Goal: Task Accomplishment & Management: Complete application form

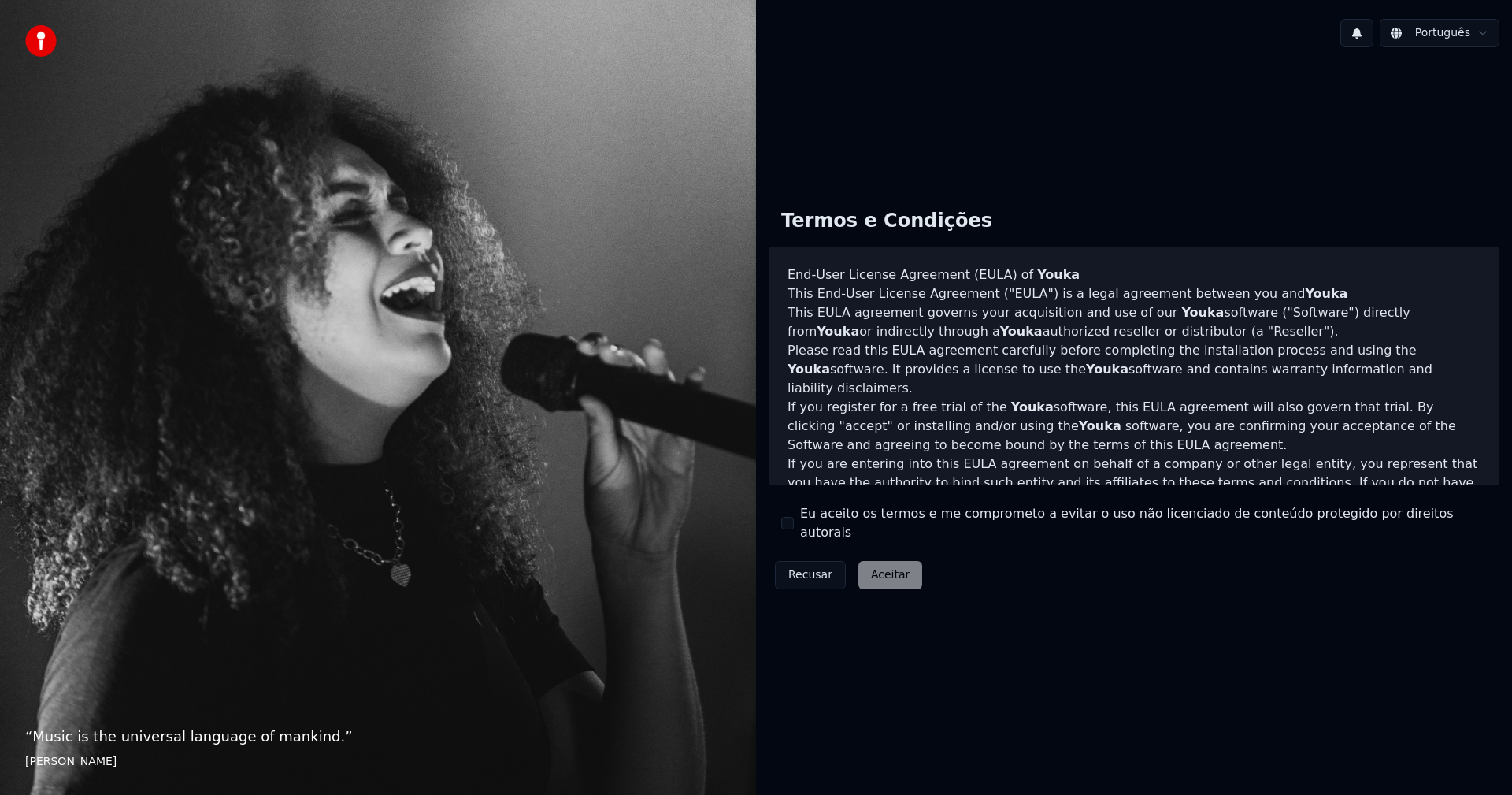
click at [781, 522] on button "Eu aceito os termos e me comprometo a evitar o uso não licenciado de conteúdo p…" at bounding box center [787, 522] width 12 height 12
click at [780, 523] on div "Termos e Condições End-User License Agreement ([PERSON_NAME]) of Youka This End…" at bounding box center [1133, 396] width 731 height 400
click at [785, 526] on button "Eu aceito os termos e me comprometo a evitar o uso não licenciado de conteúdo p…" at bounding box center [787, 522] width 12 height 12
click at [889, 565] on button "Aceitar" at bounding box center [890, 575] width 64 height 28
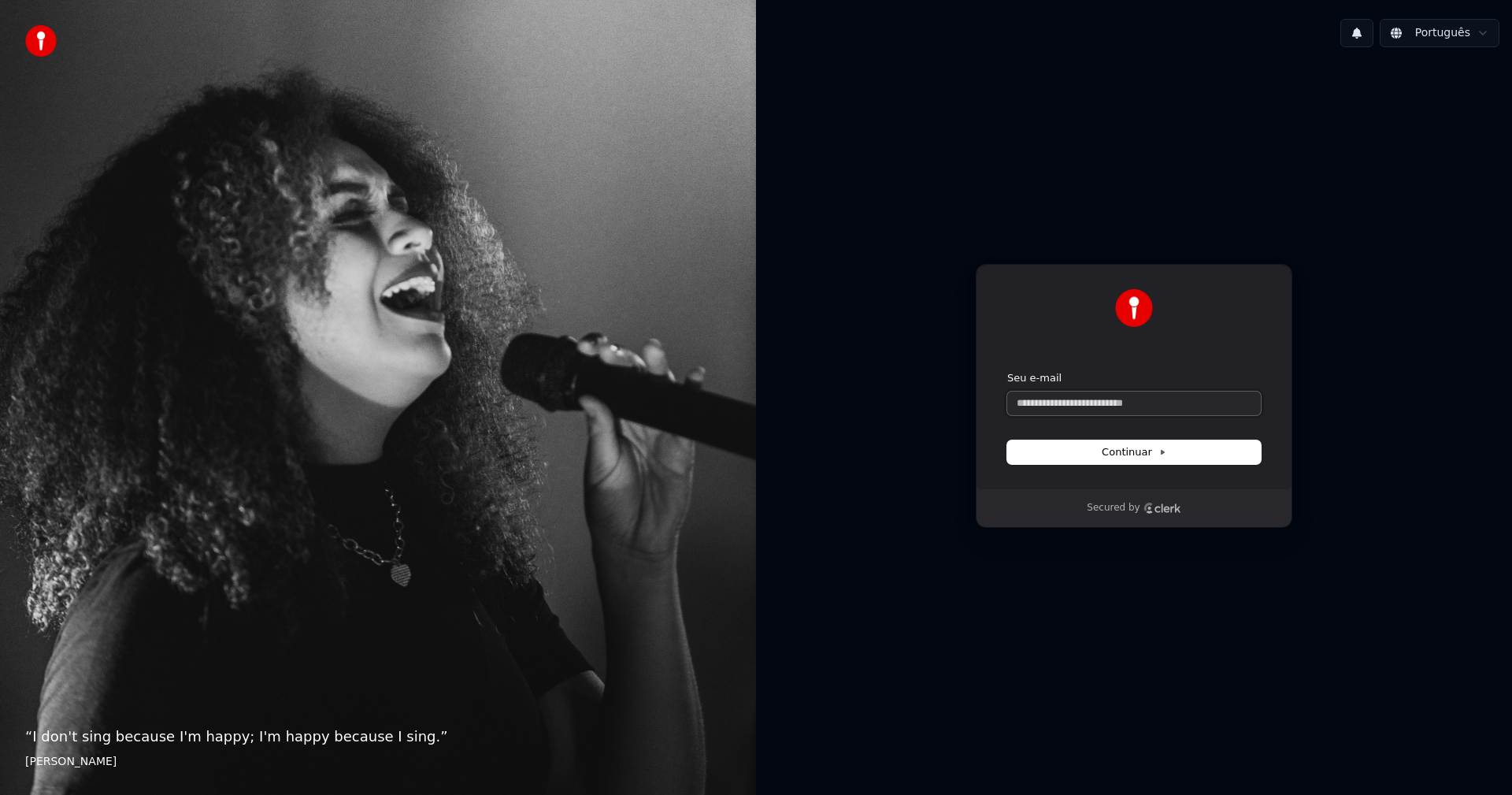
click at [1095, 406] on input "Seu e-mail" at bounding box center [1134, 403] width 254 height 24
